Goal: Information Seeking & Learning: Learn about a topic

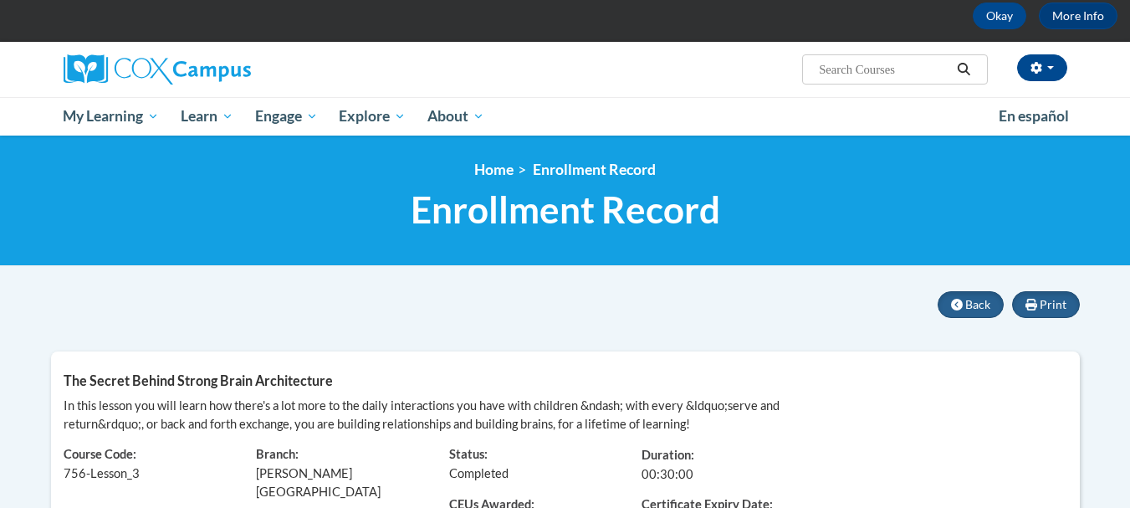
scroll to position [50, 0]
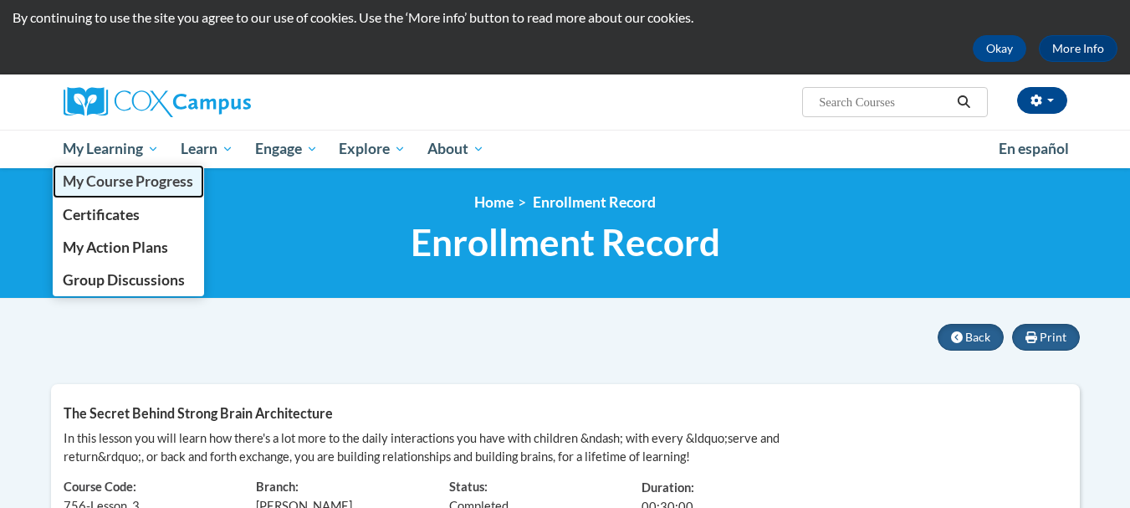
click at [143, 182] on span "My Course Progress" at bounding box center [128, 181] width 130 height 18
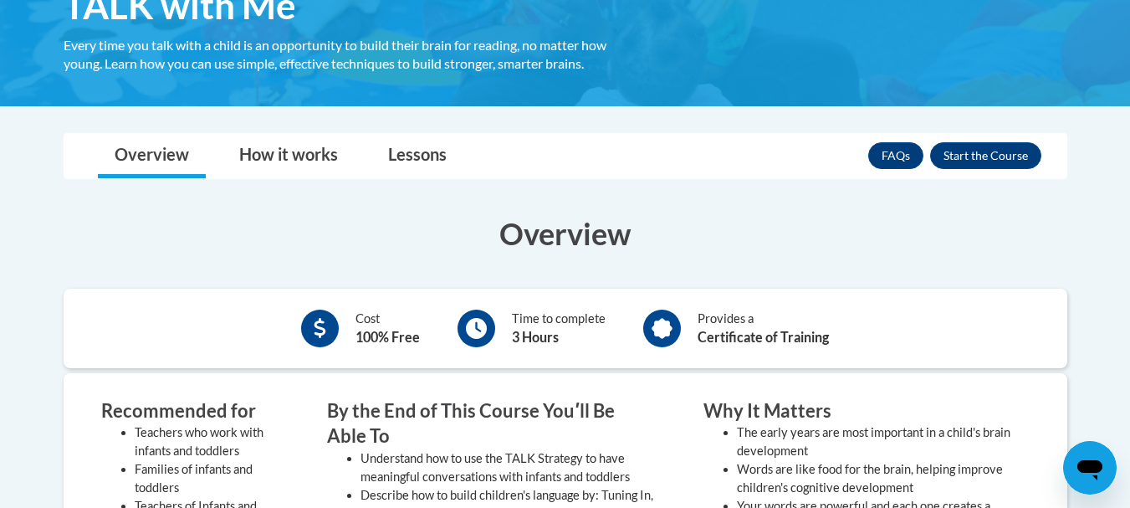
scroll to position [334, 0]
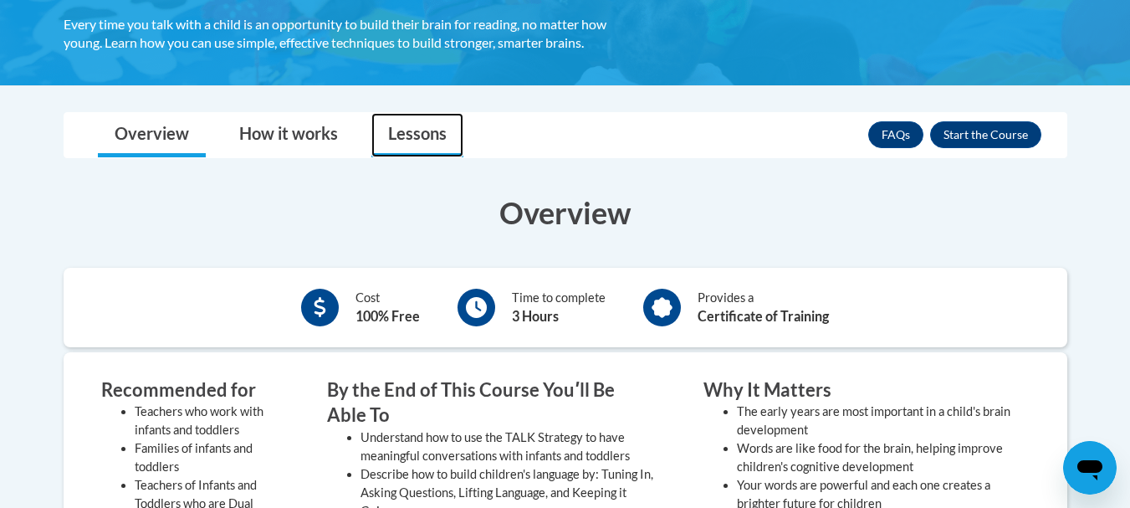
click at [422, 132] on link "Lessons" at bounding box center [417, 135] width 92 height 44
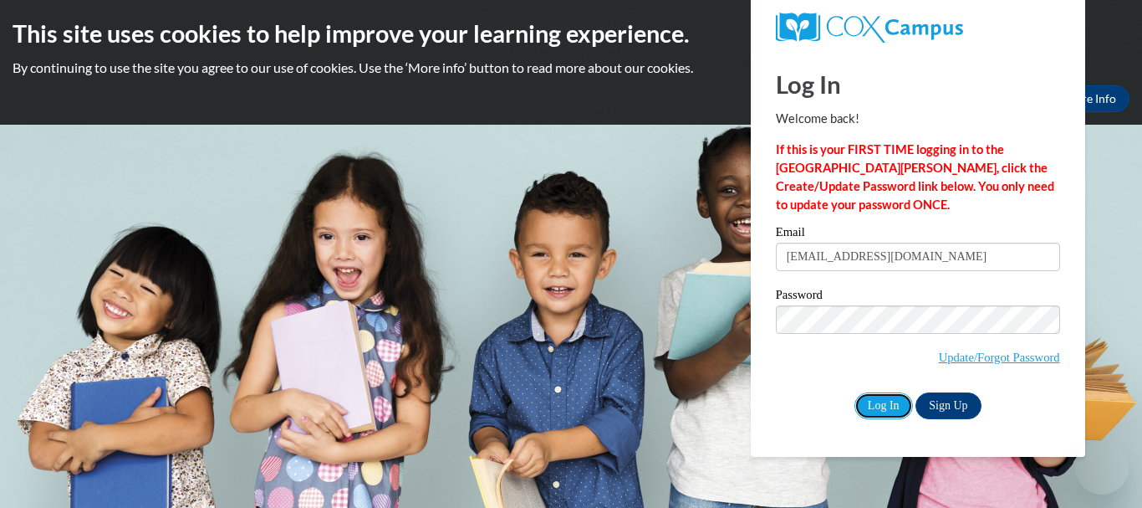
click at [880, 398] on input "Log In" at bounding box center [883, 405] width 59 height 27
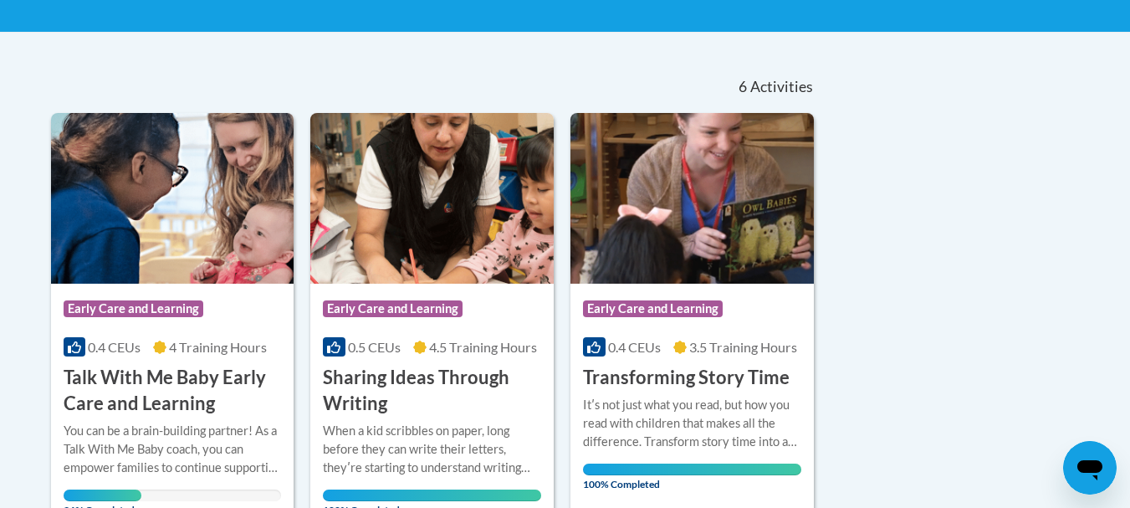
scroll to position [301, 0]
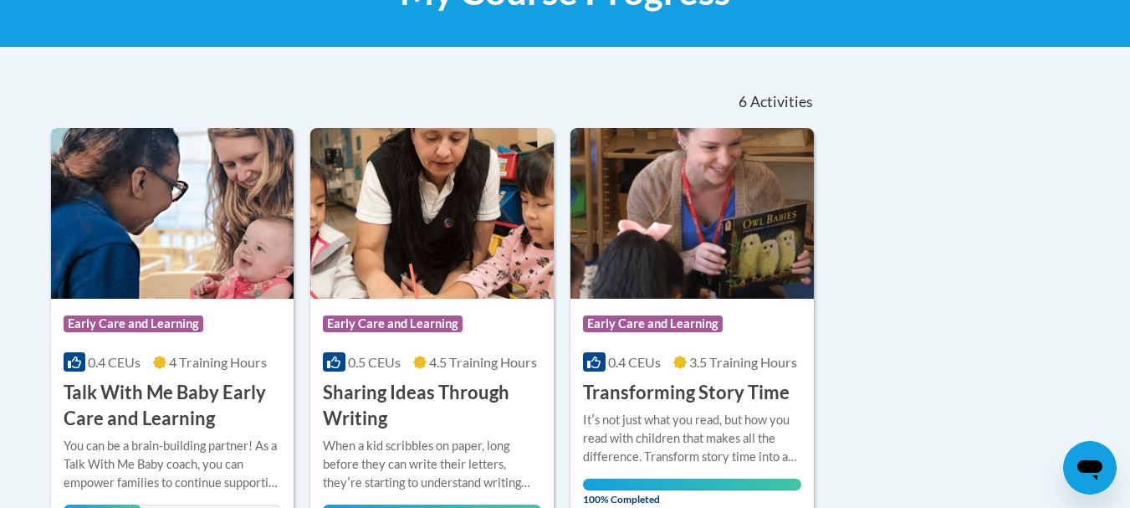
click at [134, 411] on h3 "Talk With Me Baby Early Care and Learning" at bounding box center [173, 406] width 218 height 52
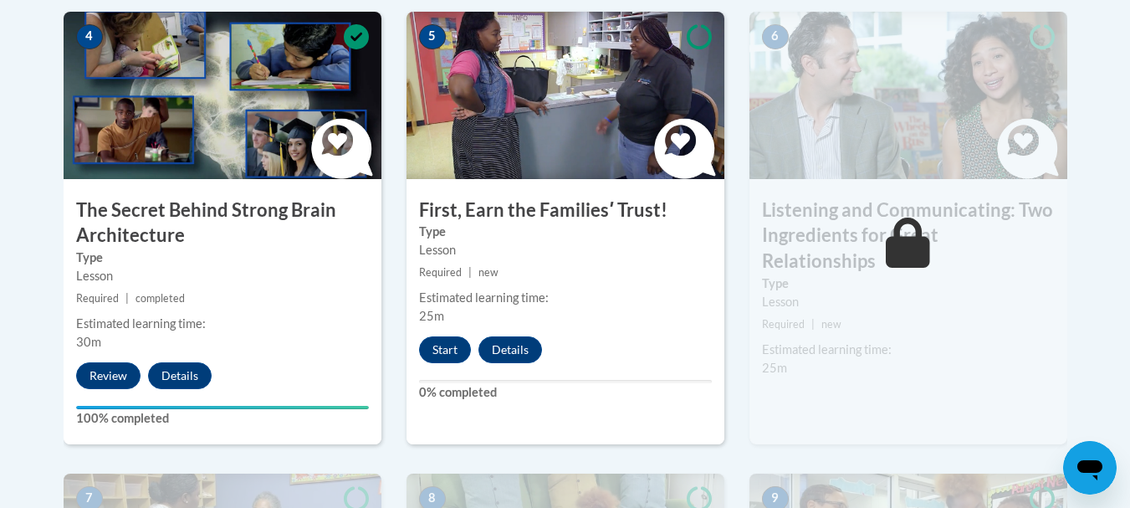
scroll to position [1070, 0]
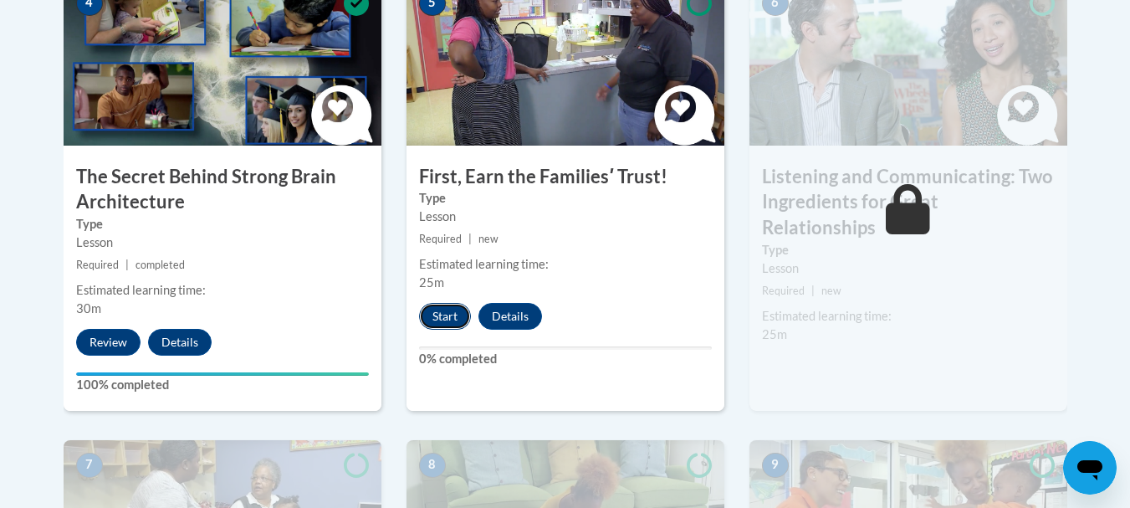
click at [441, 315] on button "Start" at bounding box center [445, 316] width 52 height 27
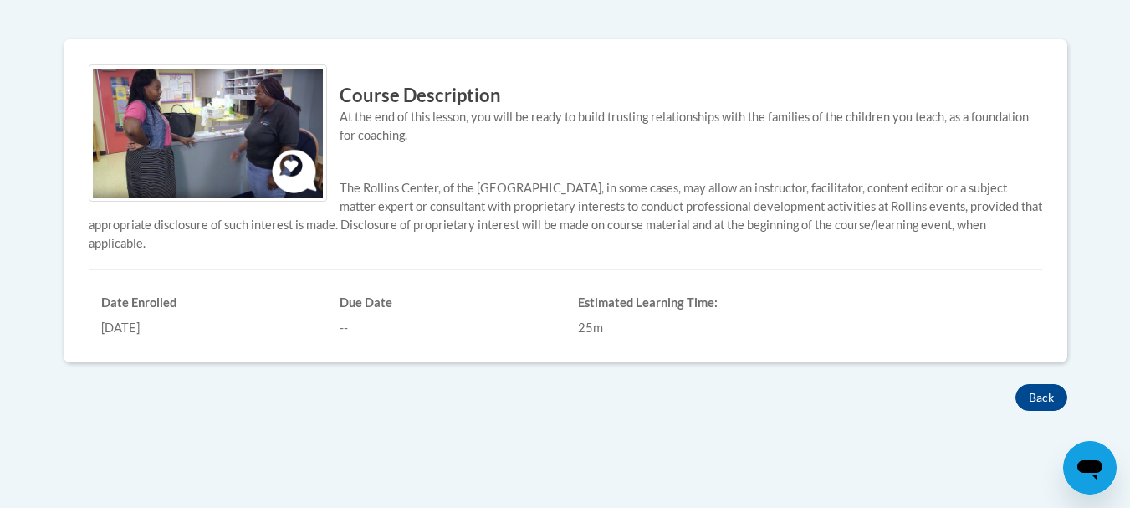
scroll to position [519, 0]
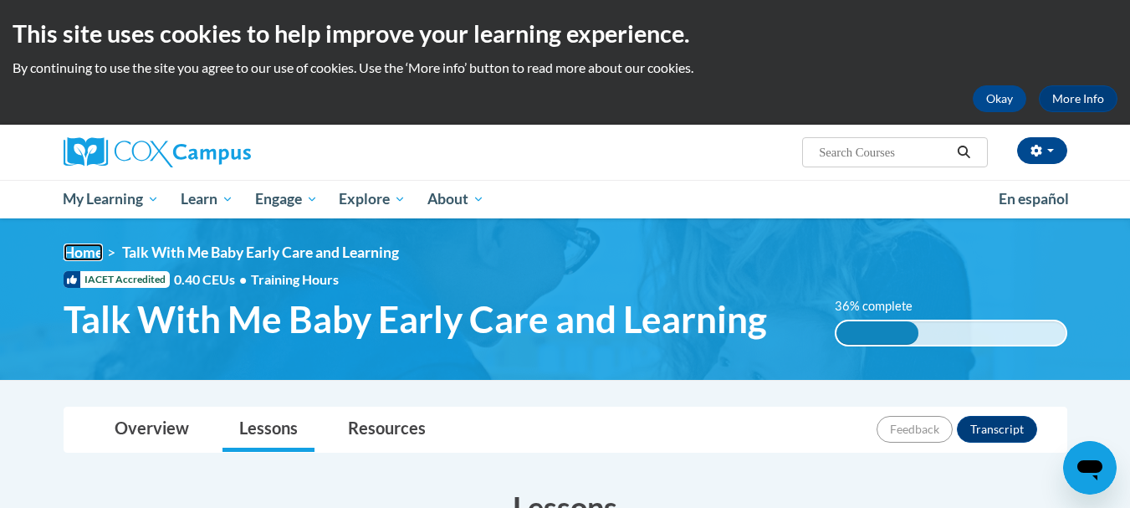
click at [91, 247] on link "Home" at bounding box center [83, 252] width 39 height 18
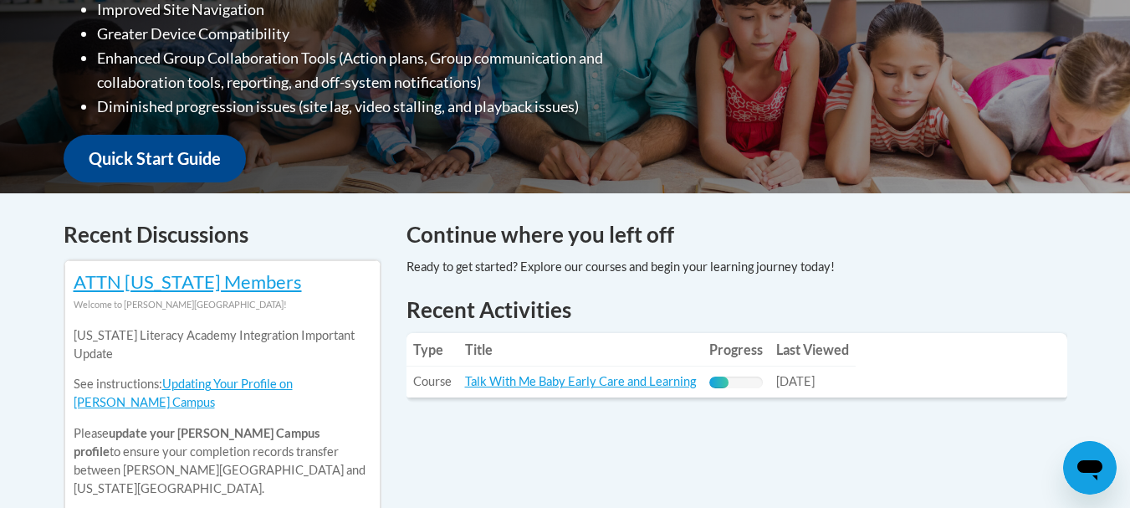
scroll to position [552, 0]
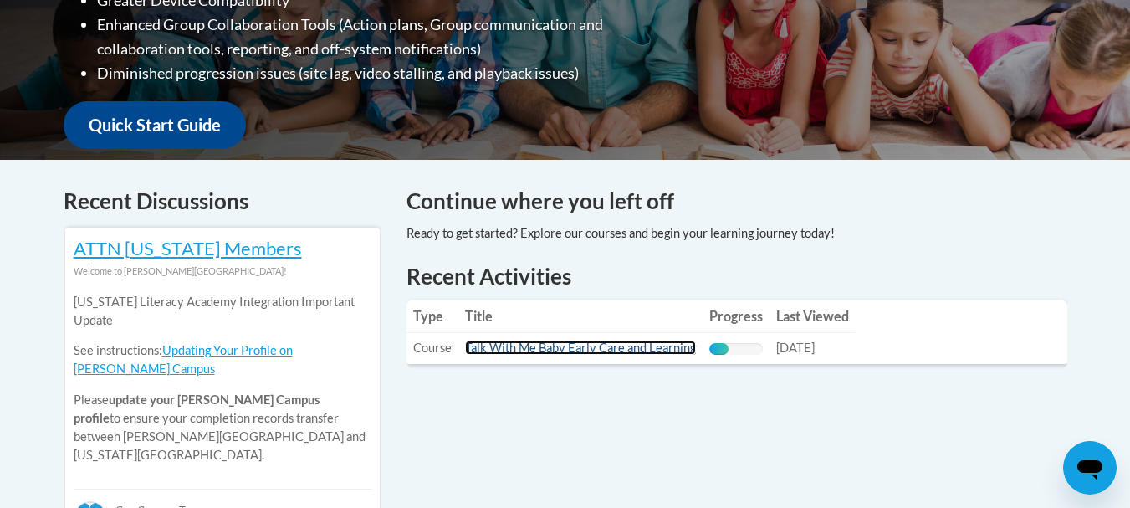
click at [672, 341] on link "Talk With Me Baby Early Care and Learning" at bounding box center [580, 347] width 231 height 14
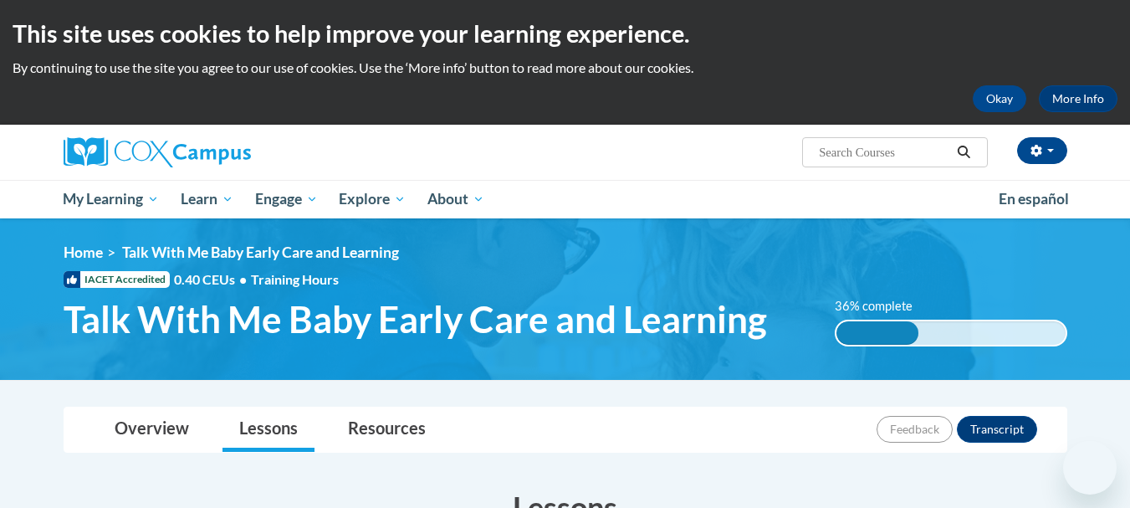
click at [1129, 493] on html "This site uses cookies to help improve your learning experience. By continuing …" at bounding box center [565, 254] width 1130 height 508
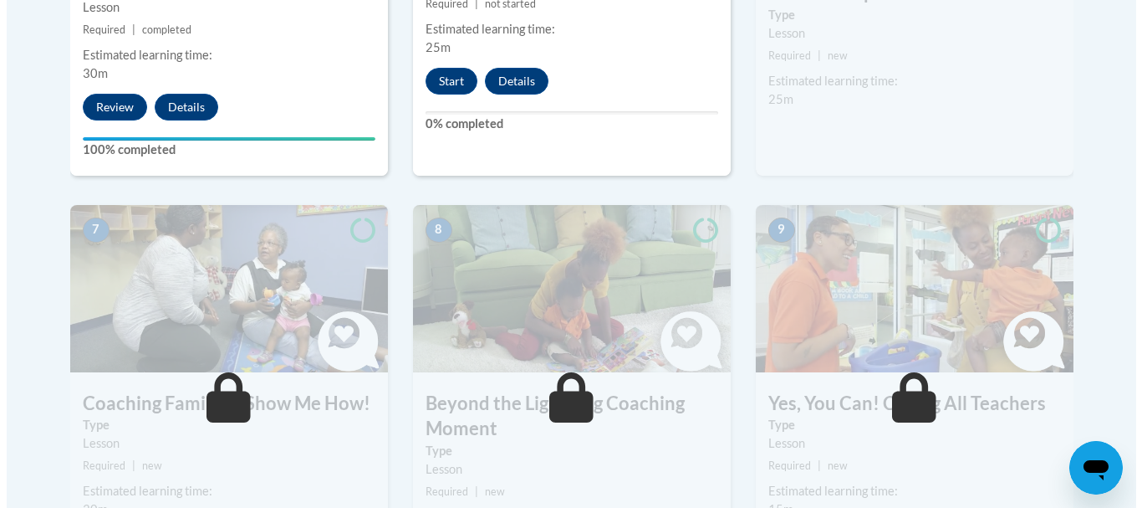
scroll to position [1338, 0]
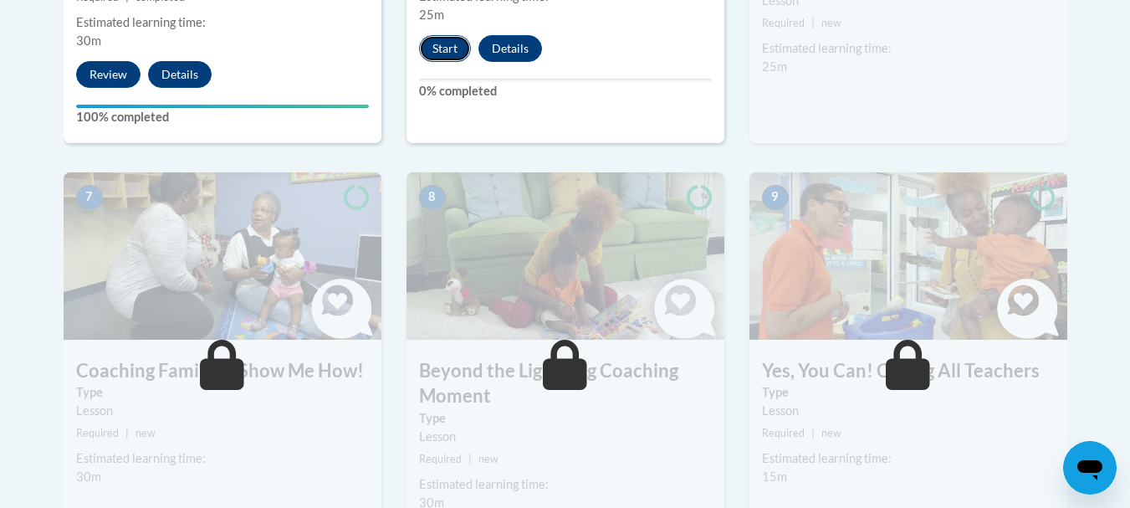
click at [442, 48] on button "Start" at bounding box center [445, 48] width 52 height 27
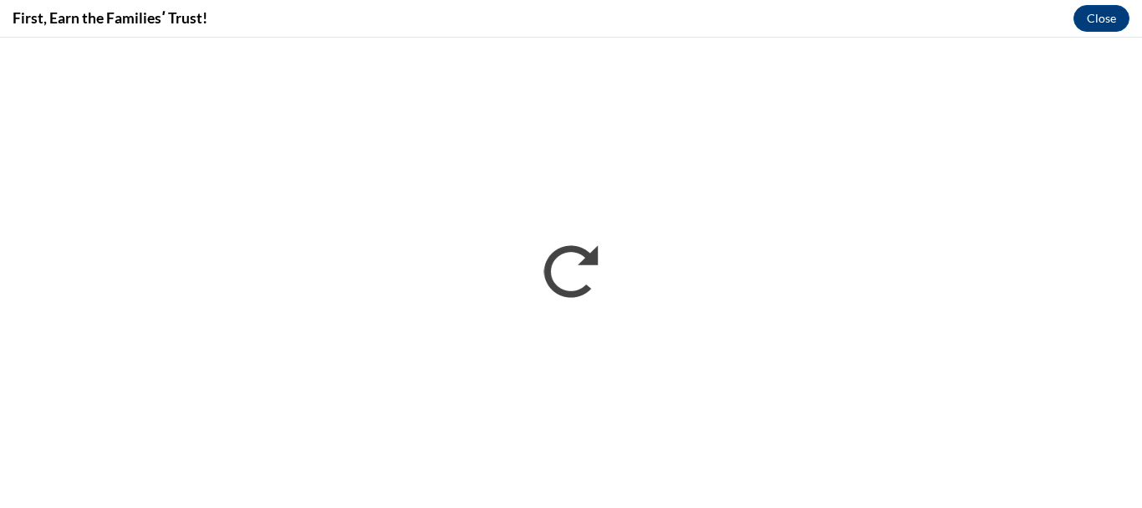
scroll to position [0, 0]
